Goal: Information Seeking & Learning: Learn about a topic

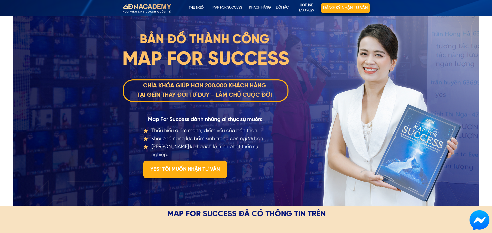
click at [316, 139] on div "BẢN ĐỒ THÀNH CÔNG [PERSON_NAME] - 097176xxxx Đăng ký tư vấn 6 phút trước Thấu h…" at bounding box center [246, 110] width 248 height 189
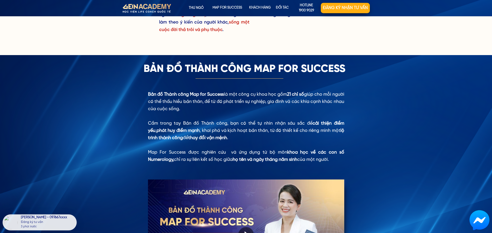
scroll to position [362, 0]
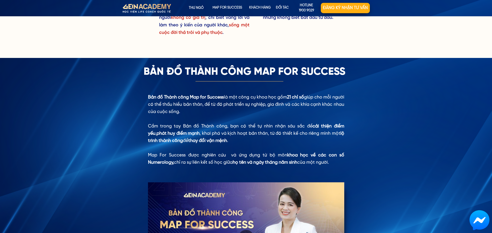
click at [61, 127] on div "Bản đồ Thành công Map for Success là một công cụ khoa học gồm 21 chỉ số giúp ch…" at bounding box center [246, 196] width 492 height 276
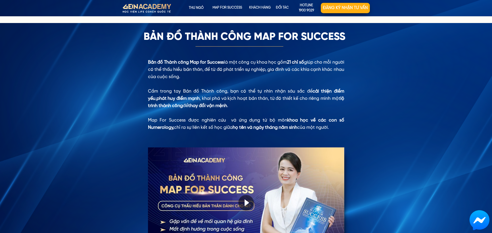
scroll to position [387, 0]
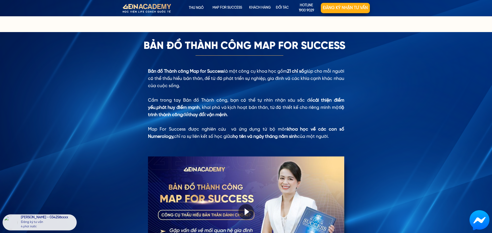
click at [69, 128] on div "Bản đồ Thành công Map for Success là một công cụ khoa học gồm 21 chỉ số giúp ch…" at bounding box center [246, 170] width 492 height 276
click at [50, 102] on div "Bản đồ Thành công Map for Success là một công cụ khoa học gồm 21 chỉ số giúp ch…" at bounding box center [246, 170] width 492 height 276
click at [67, 90] on div "Bản đồ Thành công Map for Success là một công cụ khoa học gồm 21 chỉ số giúp ch…" at bounding box center [246, 170] width 492 height 276
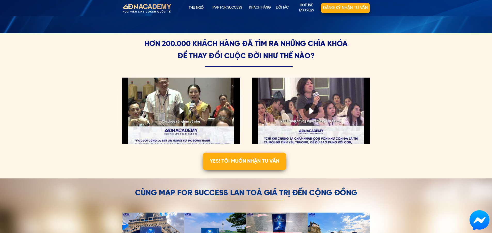
scroll to position [1310, 0]
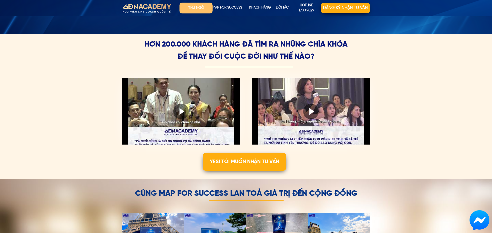
click at [197, 9] on p "Thư ngỏ" at bounding box center [195, 8] width 33 height 11
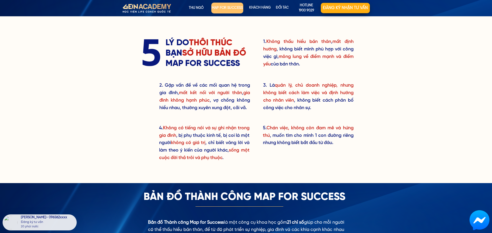
scroll to position [236, 0]
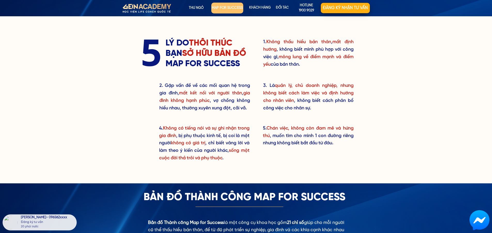
click at [220, 9] on p "map for success" at bounding box center [227, 8] width 32 height 11
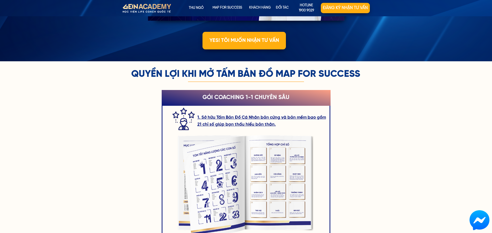
scroll to position [636, 0]
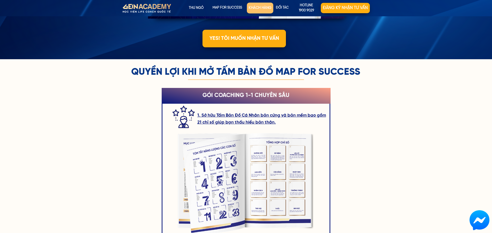
click at [256, 9] on p "KHÁCH HÀNG" at bounding box center [260, 8] width 27 height 11
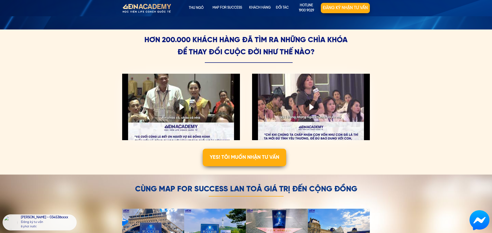
scroll to position [1316, 0]
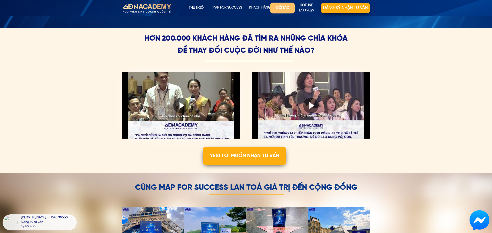
click at [279, 6] on p "Đối tác" at bounding box center [282, 8] width 25 height 11
click at [303, 9] on p "hotline 1900 9029" at bounding box center [306, 8] width 30 height 11
click at [335, 11] on p "Đăng ký nhận tư vấn" at bounding box center [345, 7] width 52 height 11
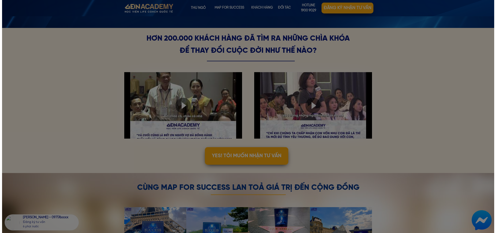
scroll to position [0, 0]
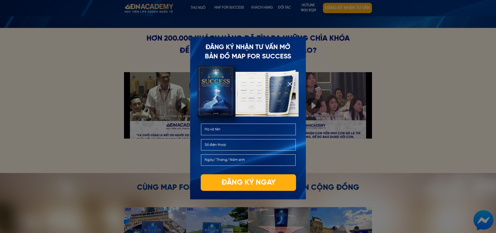
click at [66, 76] on div at bounding box center [248, 116] width 496 height 233
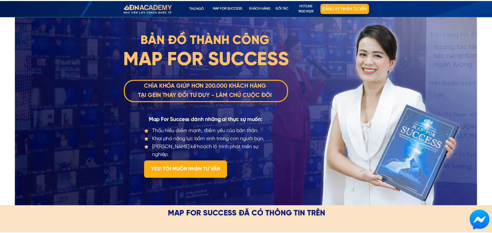
scroll to position [1316, 0]
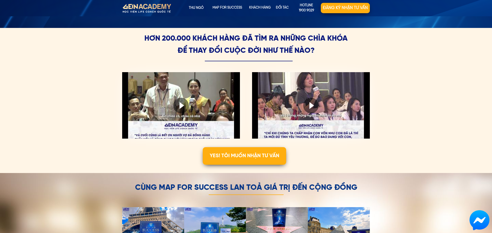
click at [146, 8] on div at bounding box center [146, 9] width 67 height 18
